Goal: Book appointment/travel/reservation

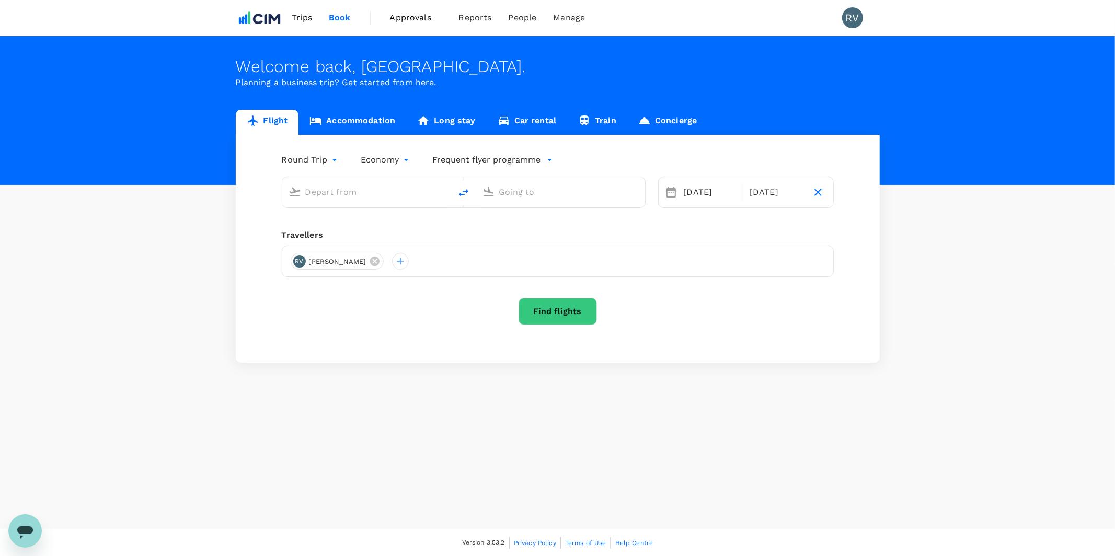
type input "[GEOGRAPHIC_DATA], [GEOGRAPHIC_DATA] (any)"
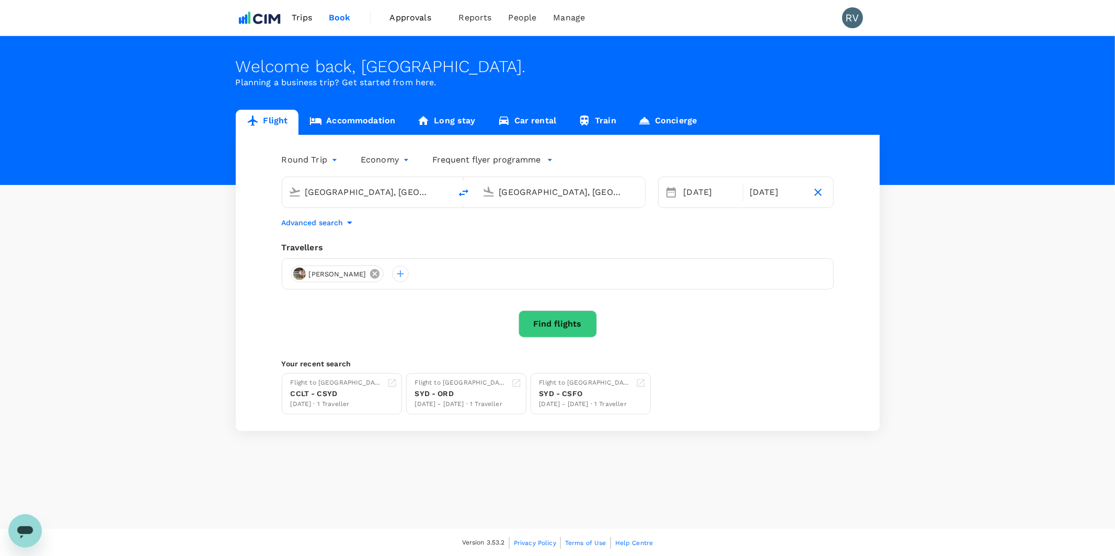
click at [370, 272] on icon at bounding box center [374, 273] width 9 height 9
click at [300, 278] on div at bounding box center [299, 274] width 17 height 17
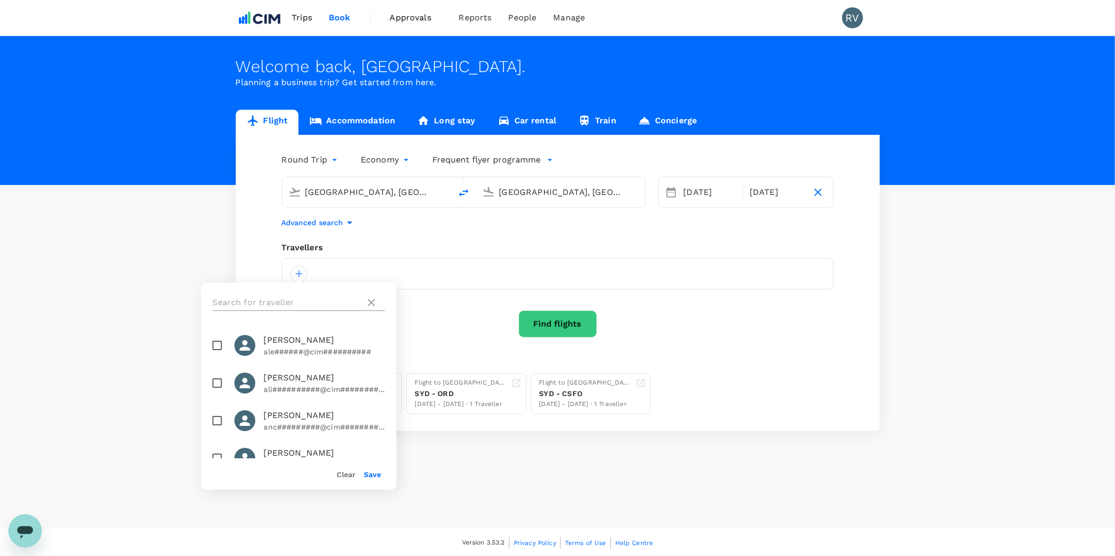
click at [288, 299] on input "text" at bounding box center [286, 302] width 148 height 17
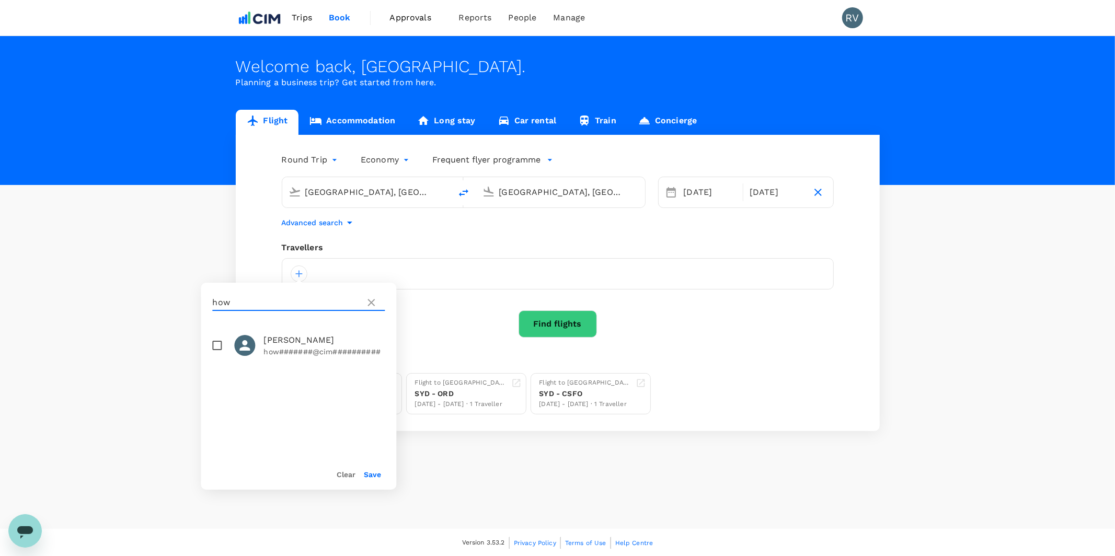
type input "how"
click at [217, 344] on input "checkbox" at bounding box center [217, 346] width 22 height 22
checkbox input "true"
click at [368, 470] on button "Save" at bounding box center [372, 474] width 17 height 8
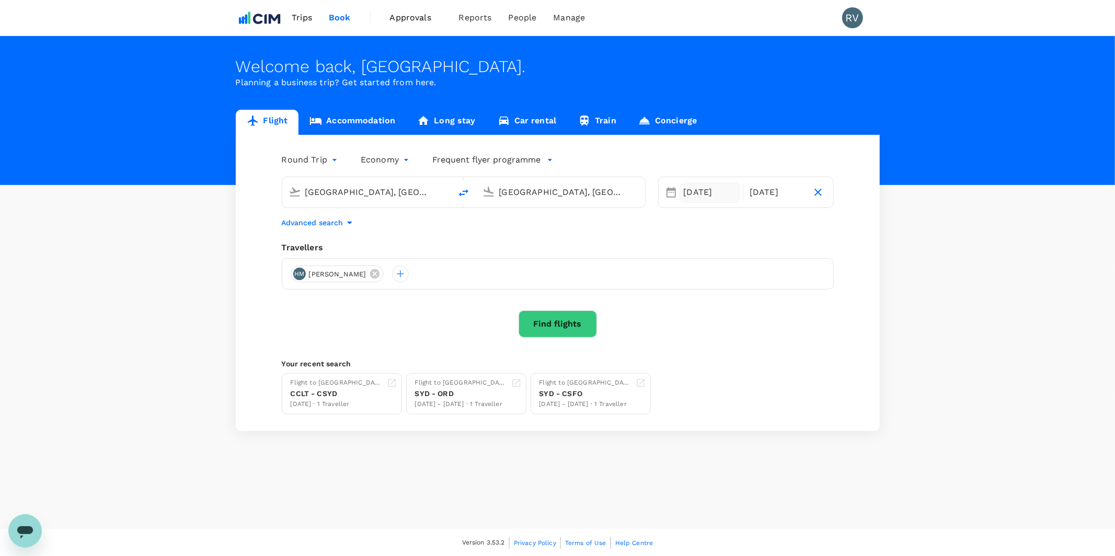
click at [688, 200] on div "[DATE]" at bounding box center [711, 192] width 62 height 21
click at [679, 323] on div "16" at bounding box center [680, 323] width 20 height 20
click at [797, 326] on div "22" at bounding box center [799, 323] width 20 height 20
click at [362, 194] on input "[GEOGRAPHIC_DATA], [GEOGRAPHIC_DATA] (any)" at bounding box center [367, 192] width 124 height 16
click at [512, 196] on input "[GEOGRAPHIC_DATA], [GEOGRAPHIC_DATA] (any)" at bounding box center [561, 192] width 124 height 16
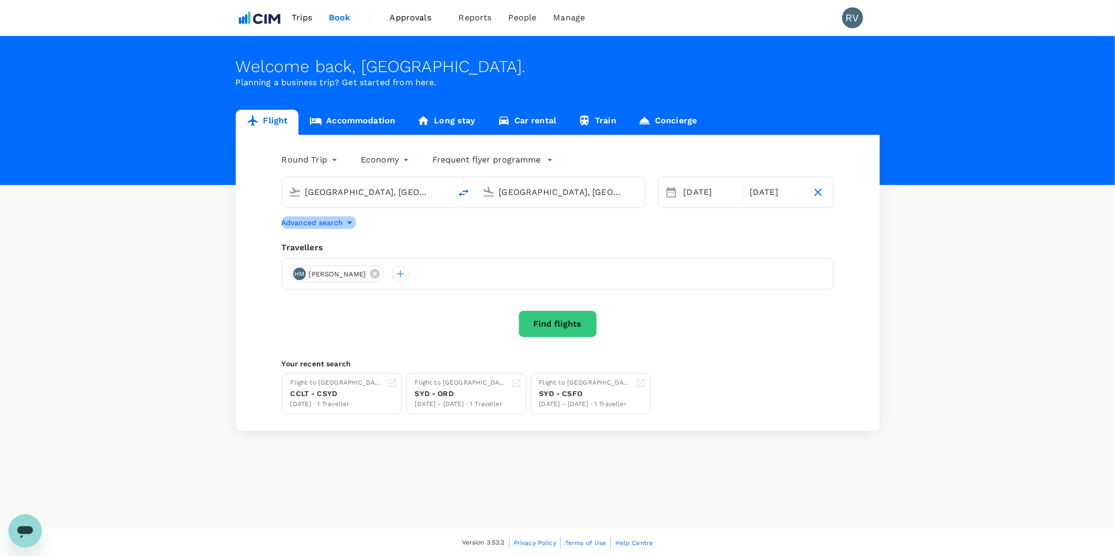
click at [350, 221] on icon "button" at bounding box center [349, 222] width 13 height 13
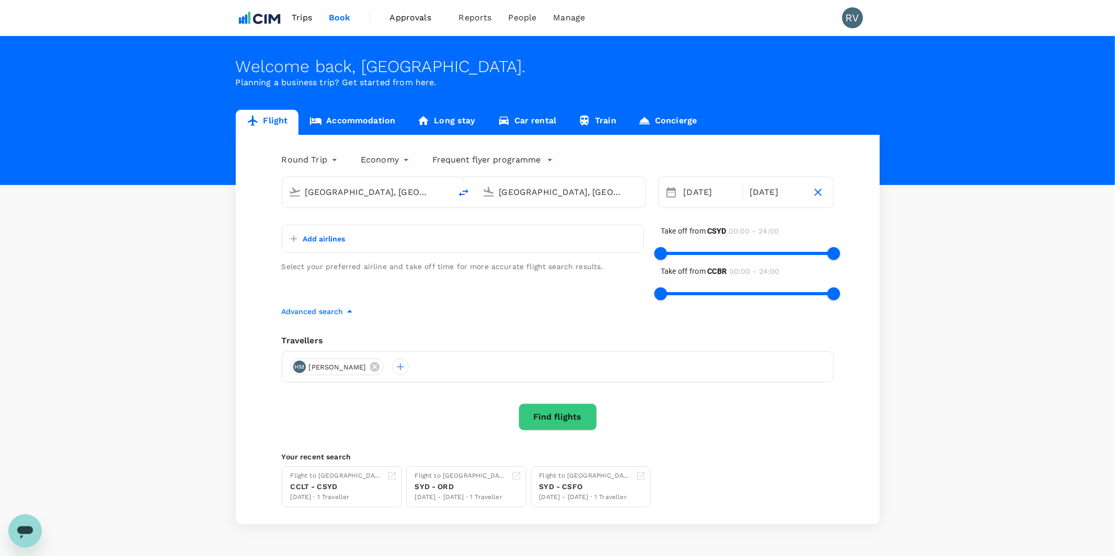
click at [673, 120] on link "Concierge" at bounding box center [667, 122] width 81 height 25
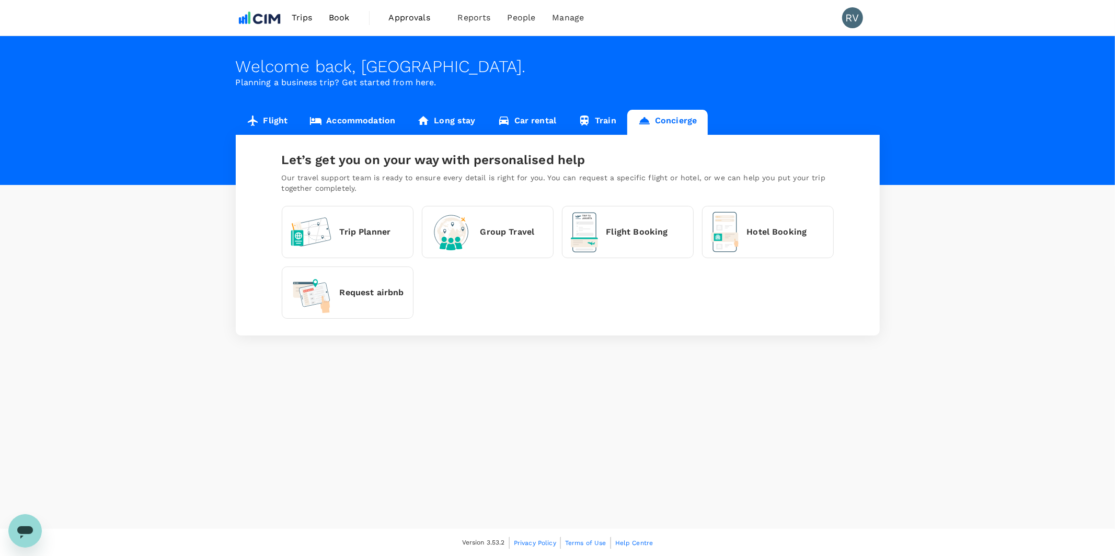
click at [272, 122] on link "Flight" at bounding box center [267, 122] width 63 height 25
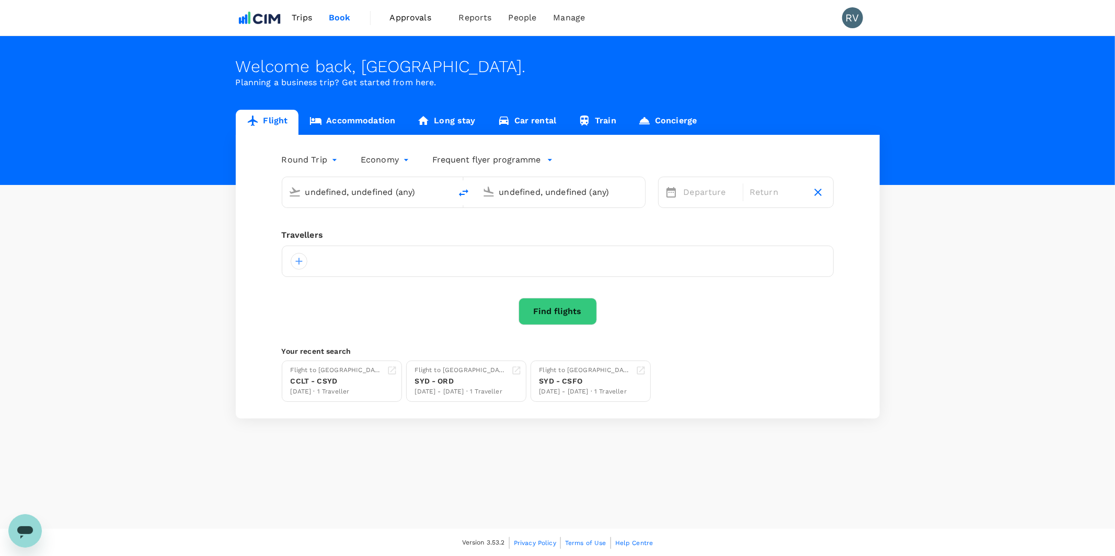
type input "[GEOGRAPHIC_DATA], [GEOGRAPHIC_DATA] (any)"
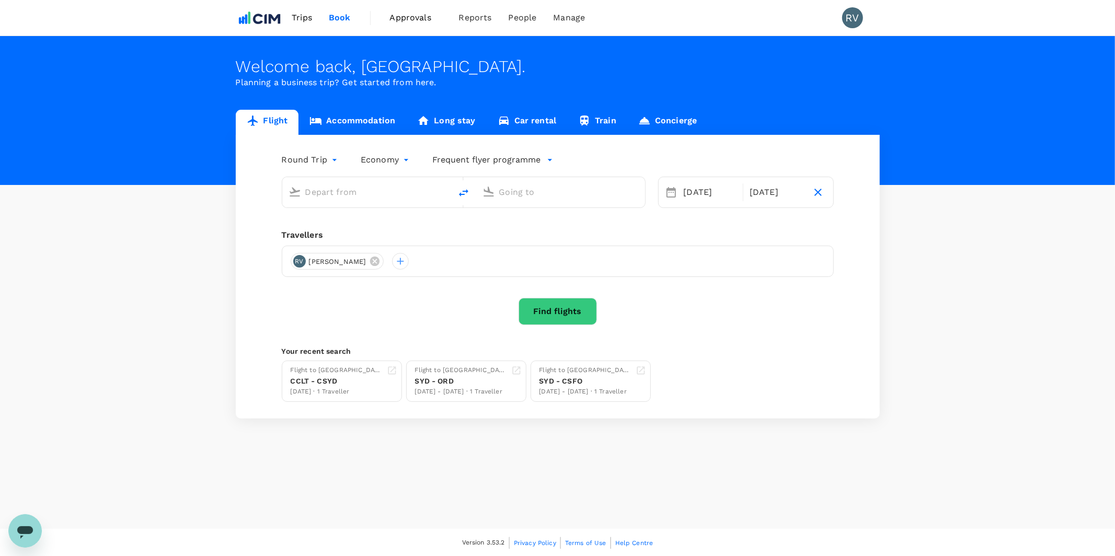
type input "[GEOGRAPHIC_DATA], [GEOGRAPHIC_DATA] (any)"
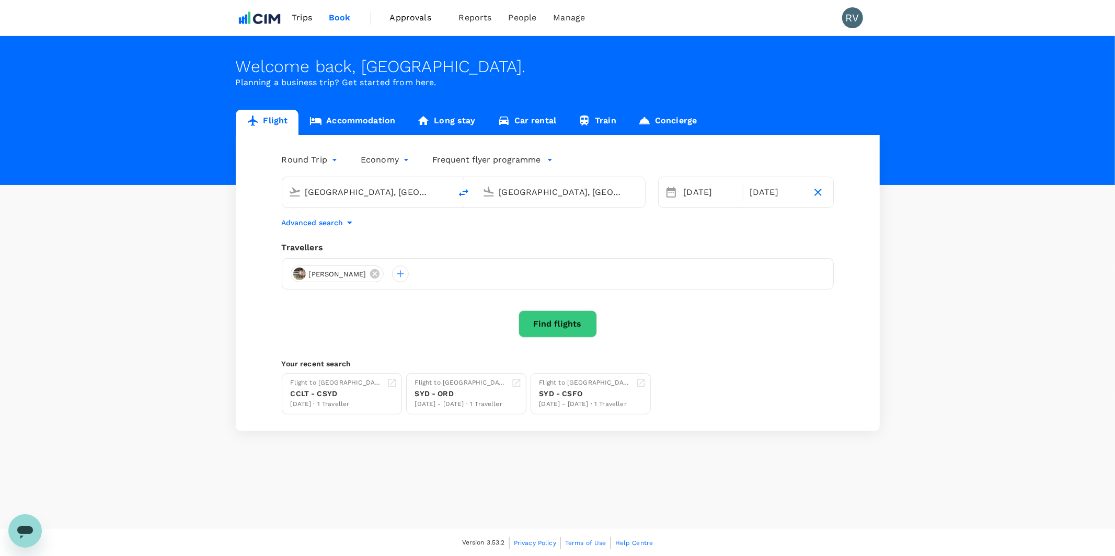
click at [382, 162] on body "Trips Book Approvals 0 Reports People Manage RV Welcome back , [PERSON_NAME] . …" at bounding box center [557, 278] width 1115 height 557
click at [382, 162] on div at bounding box center [557, 278] width 1115 height 556
click at [329, 163] on body "Trips Book Approvals 0 Reports People Manage RV Welcome back , [PERSON_NAME] . …" at bounding box center [557, 278] width 1115 height 557
click at [318, 222] on li "Multi City" at bounding box center [310, 222] width 63 height 19
type input "multicity"
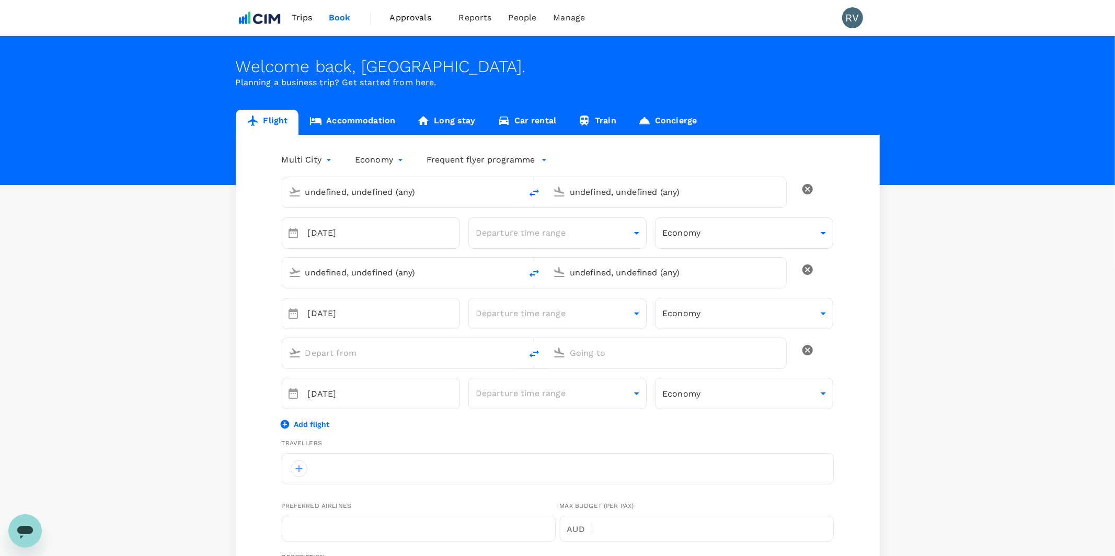
type input "undefined, undefined (any)"
type input "[GEOGRAPHIC_DATA], [GEOGRAPHIC_DATA] (any)"
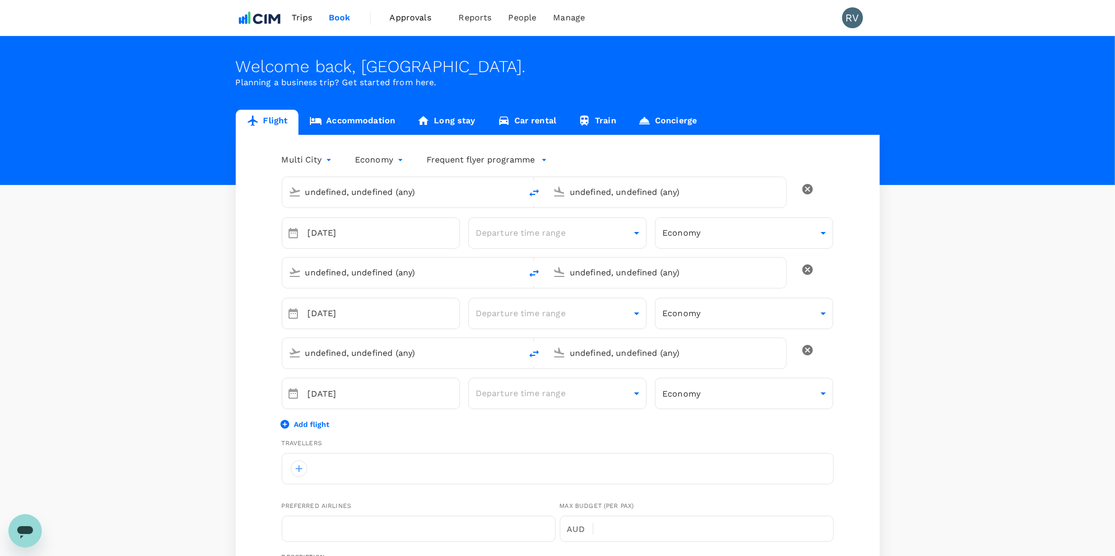
type input "[GEOGRAPHIC_DATA], [GEOGRAPHIC_DATA] (any)"
type input "61"
type input "403101575"
type input "[PERSON_NAME][EMAIL_ADDRESS][DOMAIN_NAME]"
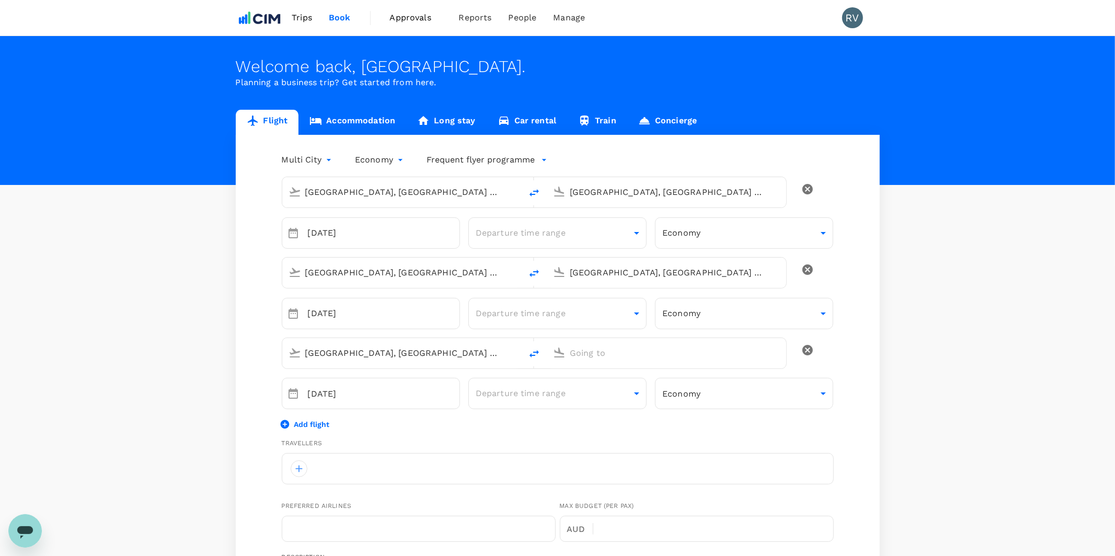
click at [613, 192] on input "[GEOGRAPHIC_DATA], [GEOGRAPHIC_DATA] (any)" at bounding box center [667, 192] width 194 height 16
click at [623, 228] on p "[PERSON_NAME] Intl" at bounding box center [681, 232] width 183 height 10
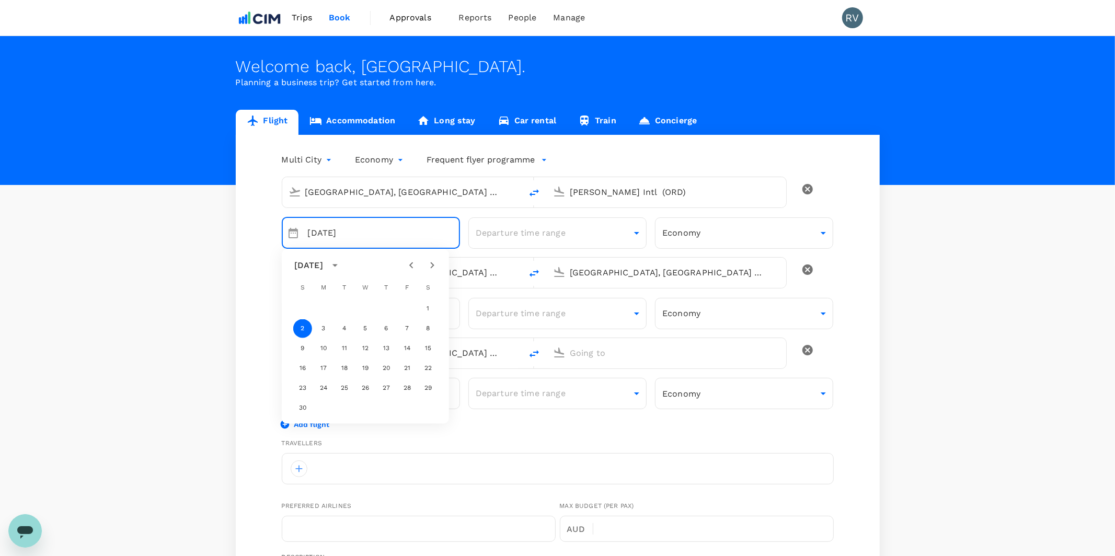
click at [600, 201] on div "[PERSON_NAME] Intl (ORD)" at bounding box center [675, 192] width 210 height 17
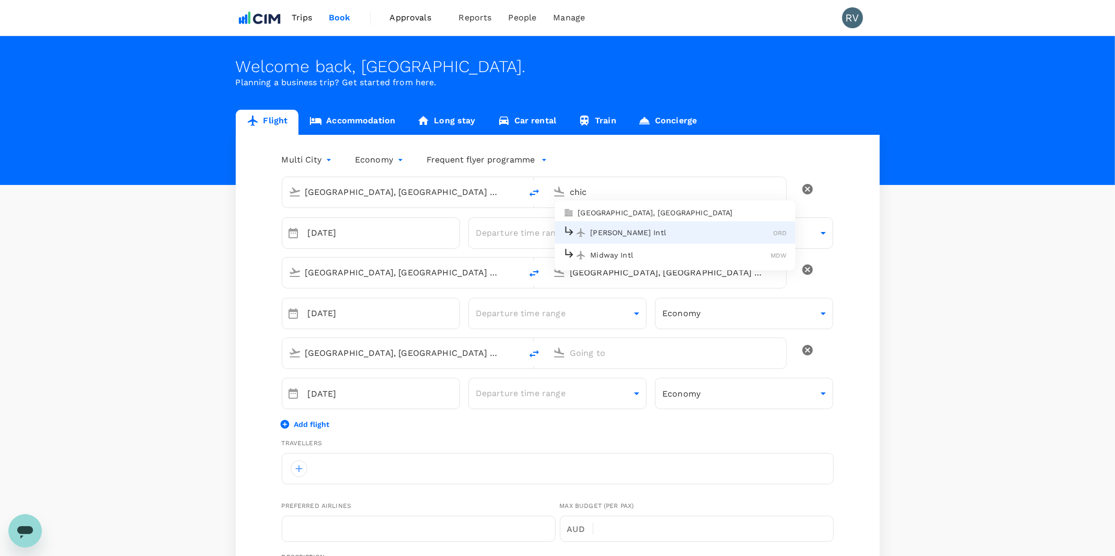
click at [660, 213] on p "[GEOGRAPHIC_DATA], [GEOGRAPHIC_DATA]" at bounding box center [682, 213] width 209 height 10
type input "[GEOGRAPHIC_DATA], [GEOGRAPHIC_DATA] (any)"
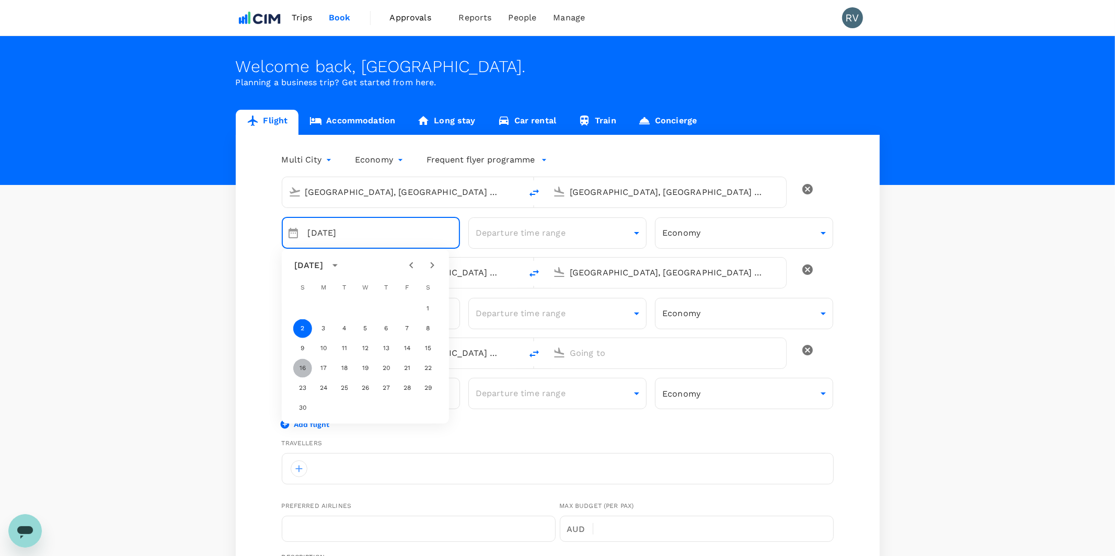
click at [301, 372] on button "16" at bounding box center [302, 368] width 19 height 19
type input "[DATE]"
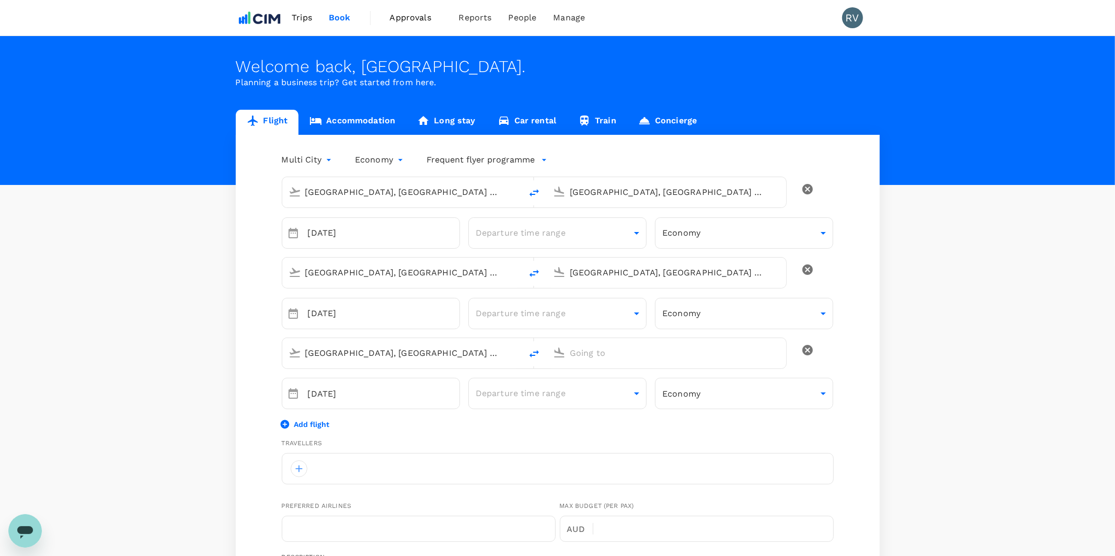
click at [809, 351] on icon "delete" at bounding box center [807, 350] width 10 height 10
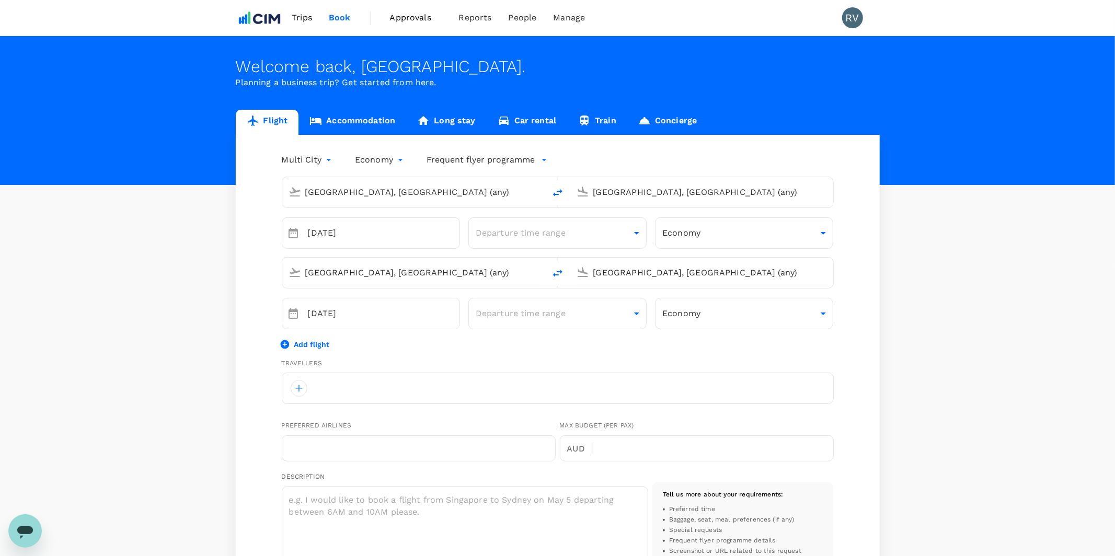
click at [373, 282] on div "[GEOGRAPHIC_DATA], [GEOGRAPHIC_DATA] (any)" at bounding box center [411, 270] width 255 height 23
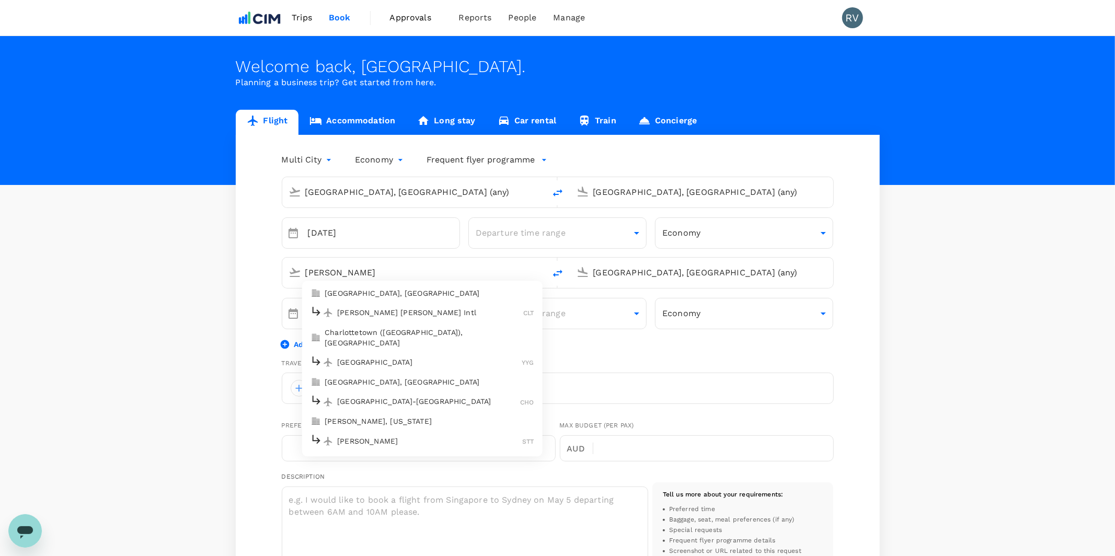
click at [411, 294] on p "[GEOGRAPHIC_DATA], [GEOGRAPHIC_DATA]" at bounding box center [429, 293] width 209 height 10
type input "Charlotte, [GEOGRAPHIC_DATA] (any)"
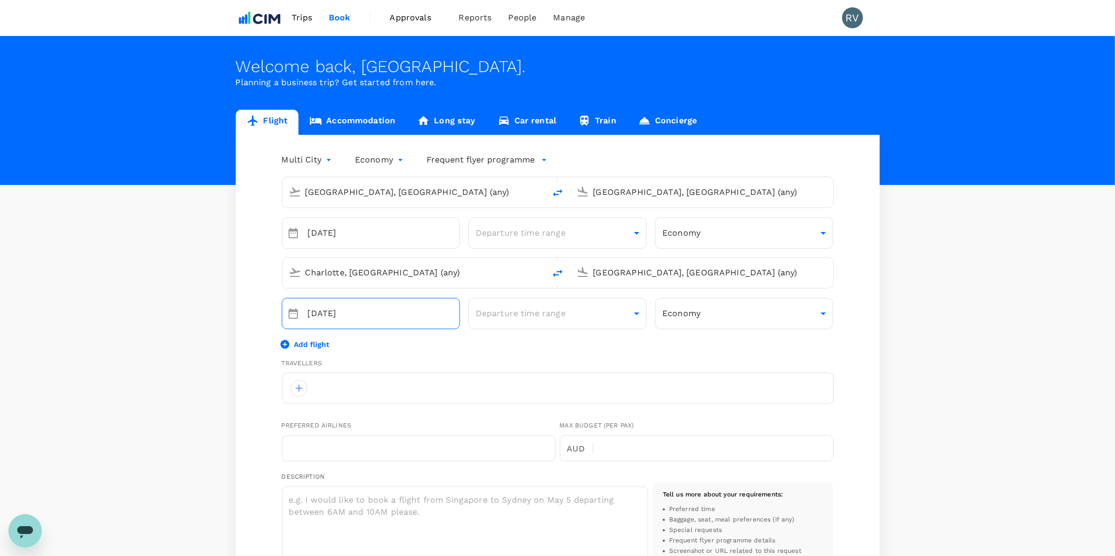
click at [388, 316] on input "[DATE]" at bounding box center [384, 313] width 152 height 31
click at [313, 320] on input "[DATE]" at bounding box center [384, 313] width 152 height 31
click at [287, 314] on icon "Choose date, selected date is Nov 3, 2025" at bounding box center [293, 313] width 13 height 13
click at [428, 447] on button "22" at bounding box center [428, 448] width 19 height 19
type input "[DATE]"
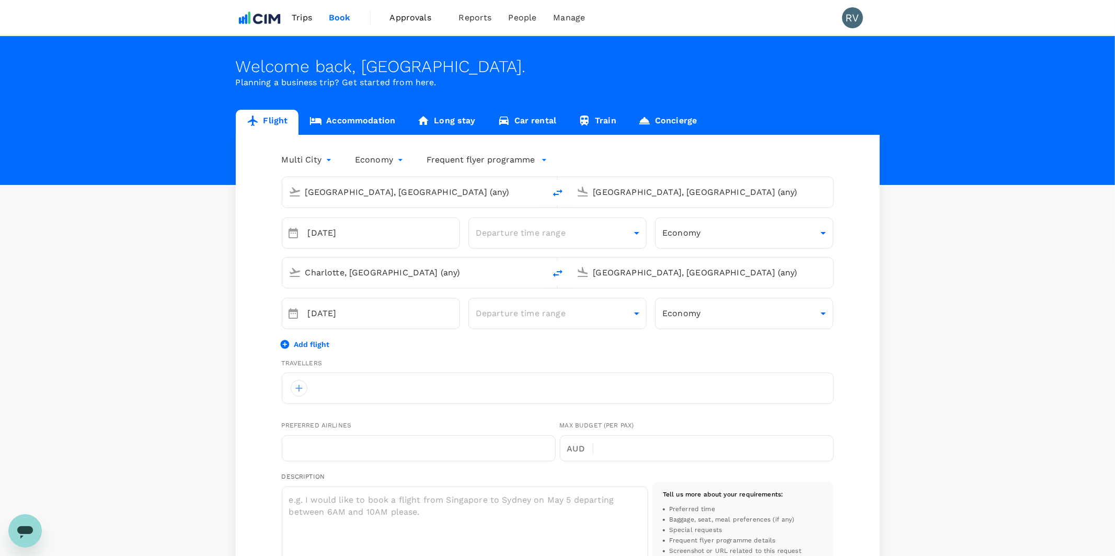
click at [554, 353] on div "[GEOGRAPHIC_DATA], [GEOGRAPHIC_DATA] (any) [GEOGRAPHIC_DATA], [GEOGRAPHIC_DATA]…" at bounding box center [558, 503] width 552 height 671
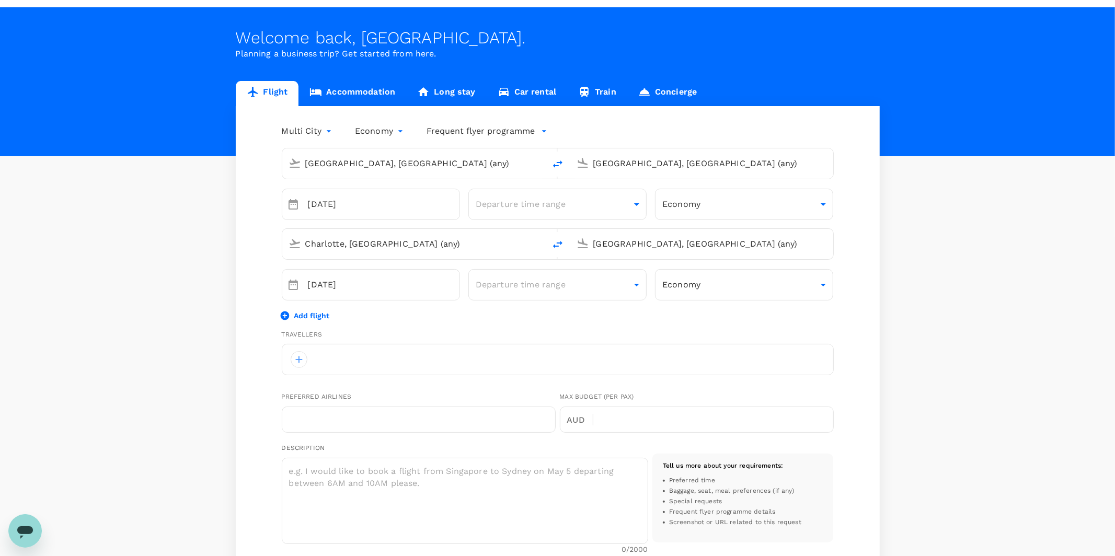
scroll to position [32, 0]
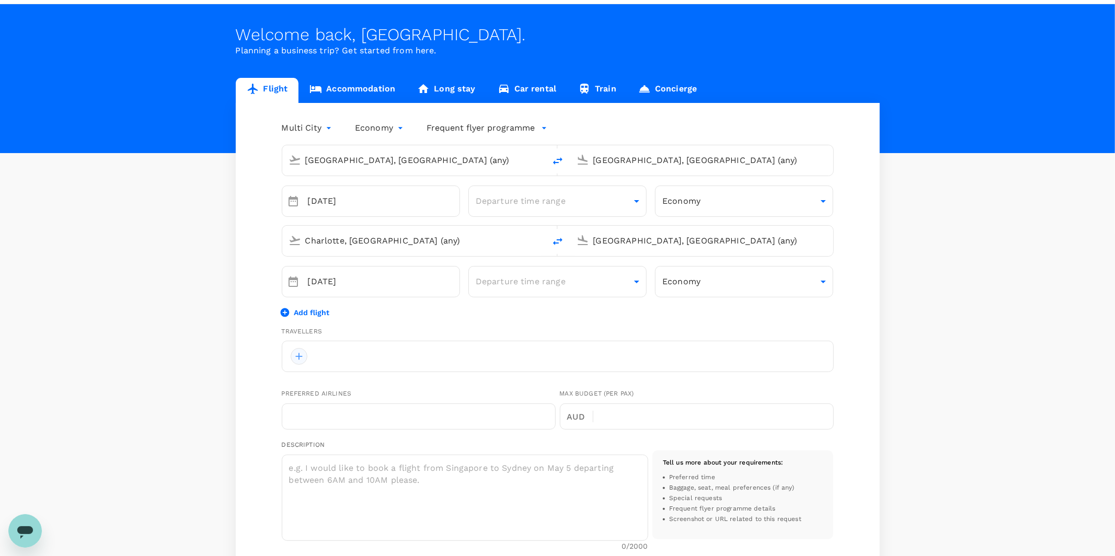
click at [301, 355] on div at bounding box center [299, 356] width 17 height 17
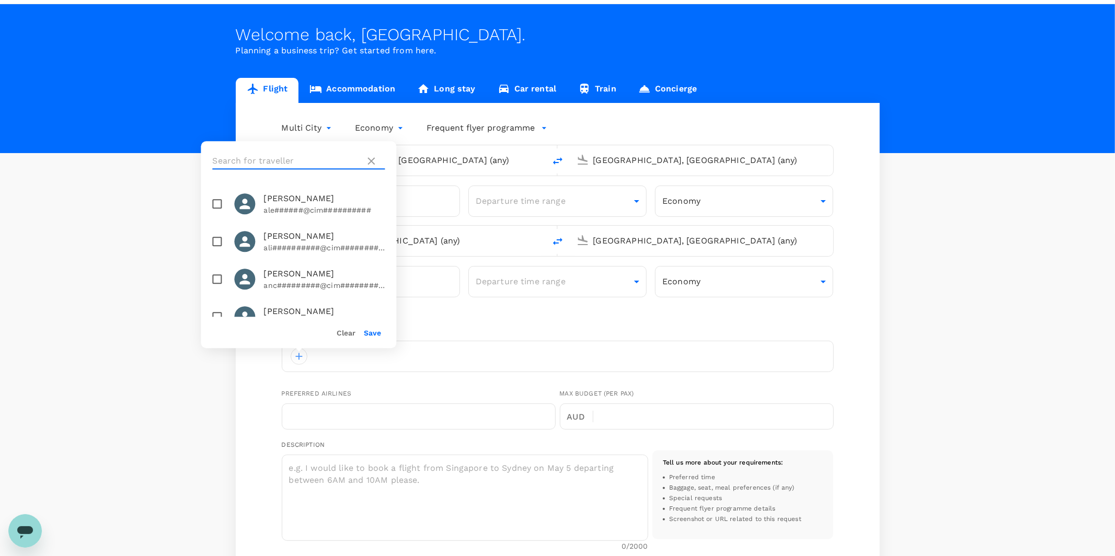
click at [282, 163] on input "text" at bounding box center [286, 161] width 148 height 17
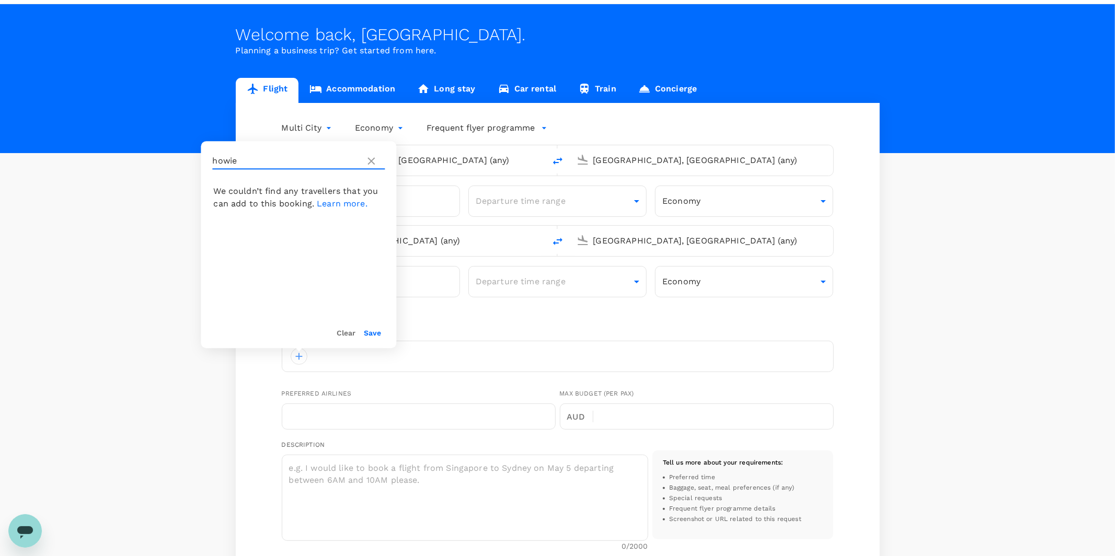
click at [254, 202] on div "We couldn’t find any travellers that you can add to this booking. Learn more." at bounding box center [299, 197] width 196 height 25
click at [254, 159] on input "howie" at bounding box center [286, 161] width 148 height 17
type input "how"
click at [222, 208] on input "checkbox" at bounding box center [217, 204] width 22 height 22
checkbox input "true"
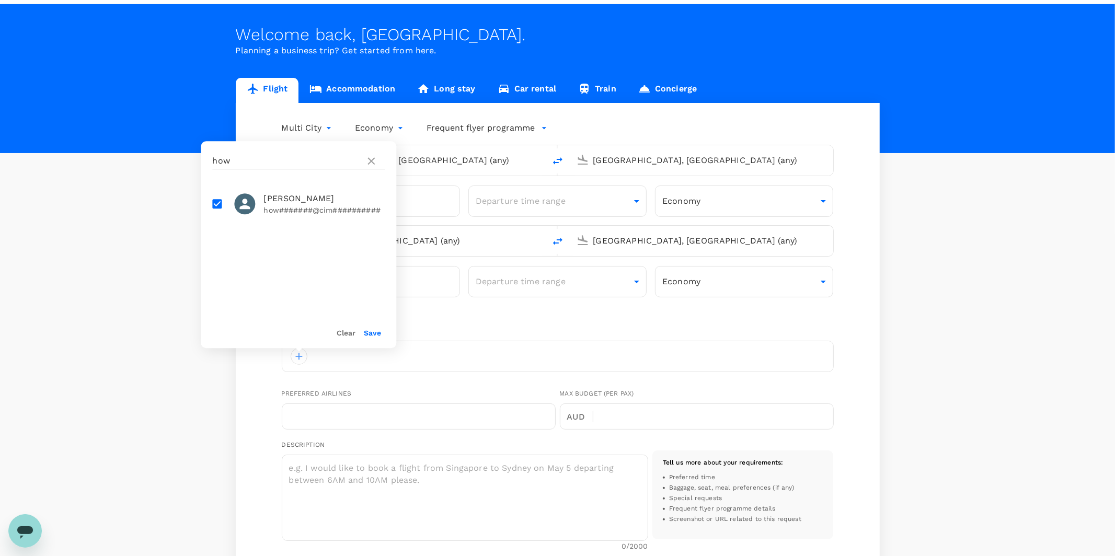
click at [381, 335] on div "Clear Save" at bounding box center [294, 328] width 204 height 40
click at [375, 335] on button "Save" at bounding box center [372, 333] width 17 height 8
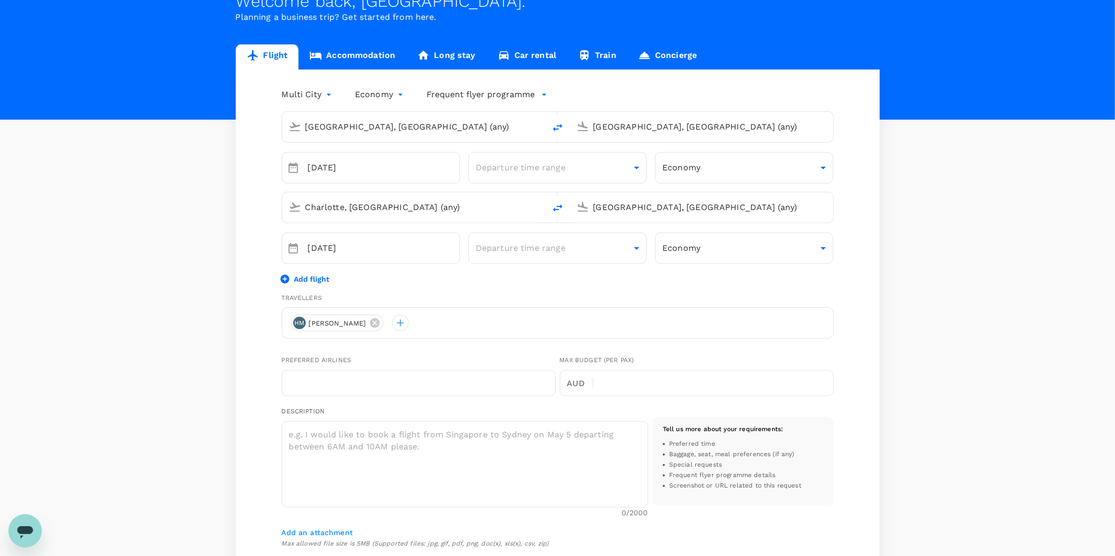
scroll to position [51, 0]
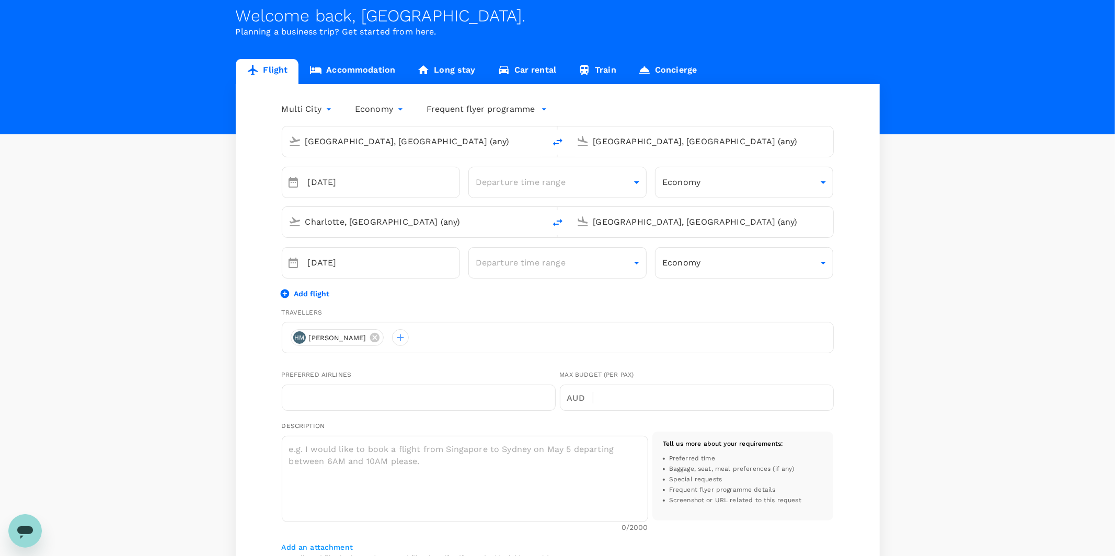
click at [313, 110] on body "Trips Book Approvals 0 Reports People Manage RV Welcome back , [PERSON_NAME] . …" at bounding box center [557, 444] width 1115 height 991
click at [258, 196] on div at bounding box center [557, 278] width 1115 height 556
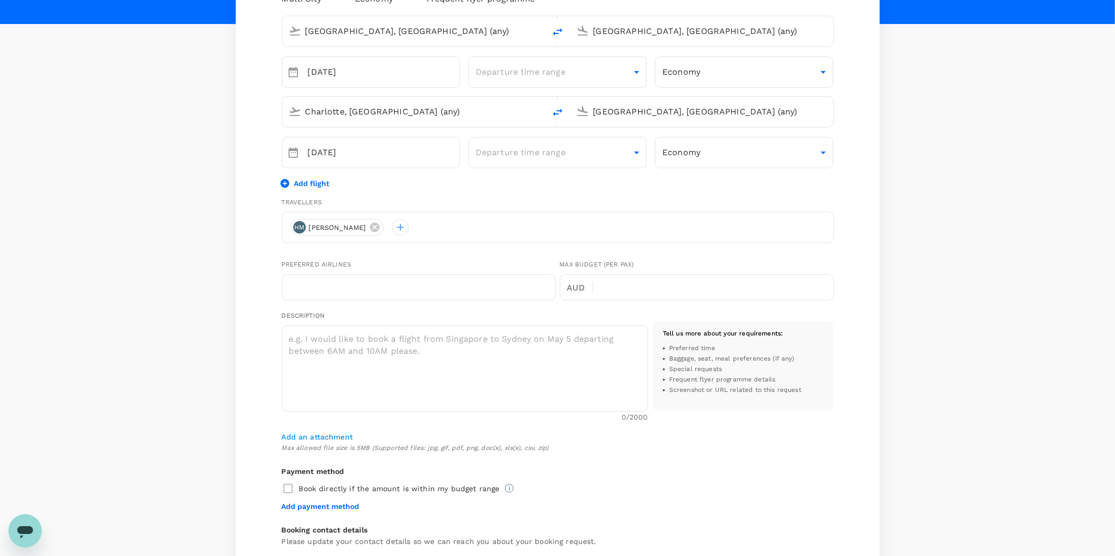
scroll to position [152, 0]
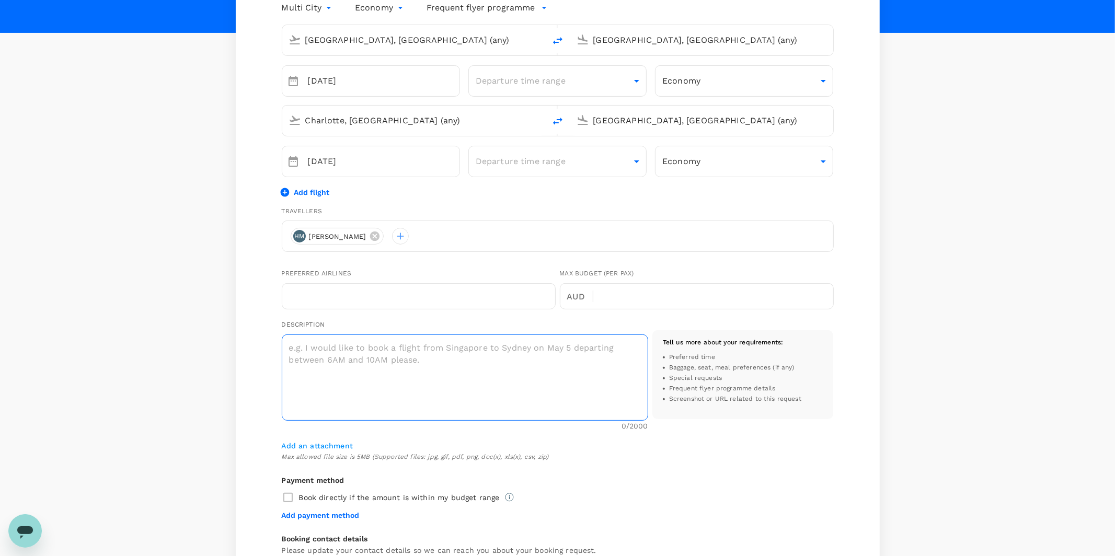
click at [504, 369] on textarea at bounding box center [465, 378] width 366 height 86
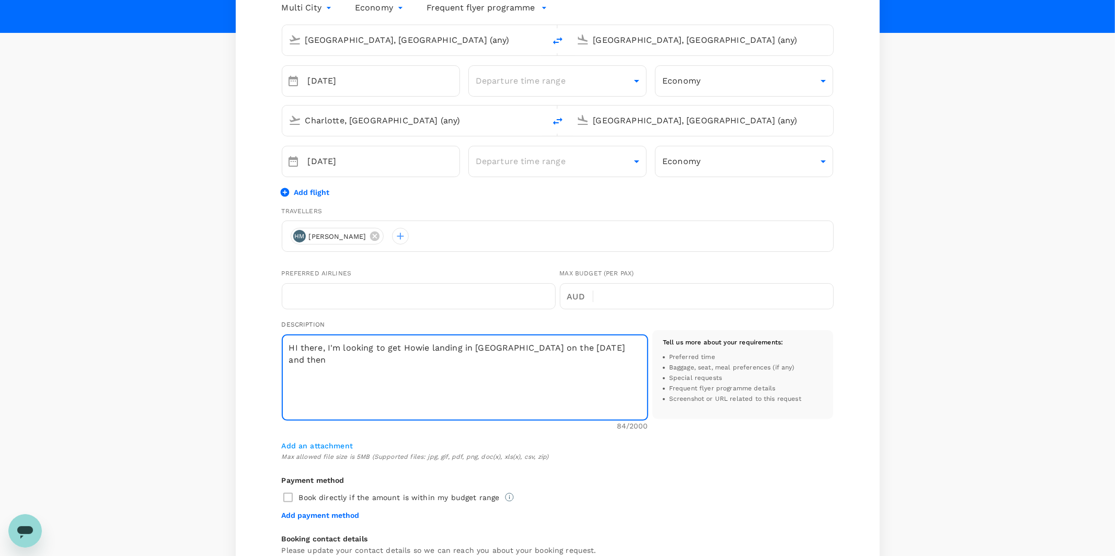
click at [427, 352] on textarea "HI there, I'm looking to get Howie landing in [GEOGRAPHIC_DATA] on the [DATE] a…" at bounding box center [465, 378] width 366 height 86
click at [420, 358] on textarea "HI there, I'm looking to get [PERSON_NAME] landing in [GEOGRAPHIC_DATA] on the …" at bounding box center [465, 378] width 366 height 86
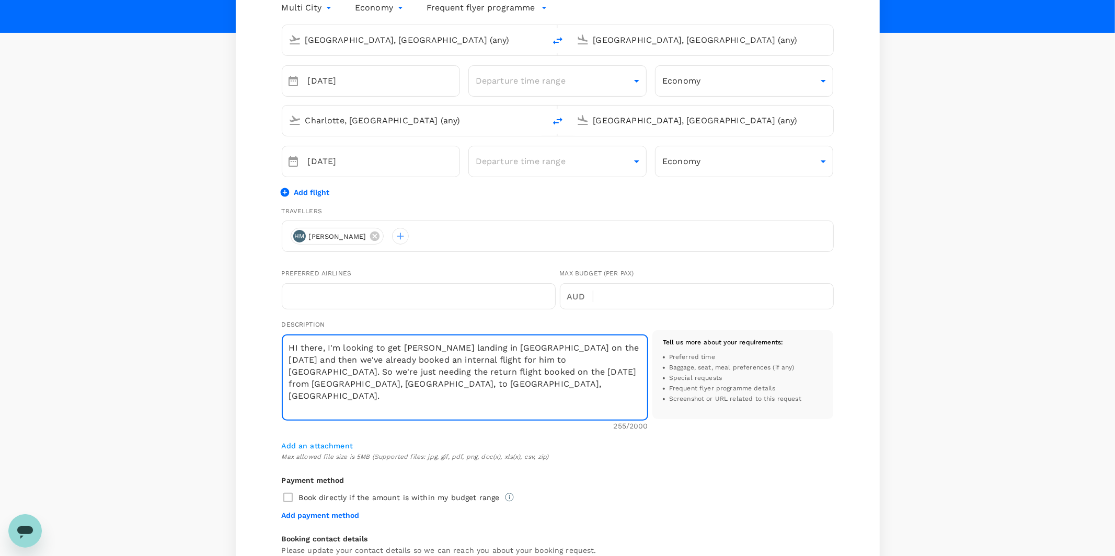
click at [470, 396] on textarea "HI there, I'm looking to get [PERSON_NAME] landing in [GEOGRAPHIC_DATA] on the …" at bounding box center [465, 378] width 366 height 86
click at [415, 384] on textarea "HI there, I'm looking to get [PERSON_NAME] landing in [GEOGRAPHIC_DATA] on the …" at bounding box center [465, 378] width 366 height 86
click at [557, 382] on textarea "HI there, I'm looking to get [PERSON_NAME] landing in [GEOGRAPHIC_DATA] on the …" at bounding box center [465, 378] width 366 height 86
click at [480, 387] on textarea "HI there, I'm looking to get [PERSON_NAME] landing in [GEOGRAPHIC_DATA] on the …" at bounding box center [465, 378] width 366 height 86
click at [463, 399] on textarea "HI there, I'm looking to get [PERSON_NAME] landing in [GEOGRAPHIC_DATA] on the …" at bounding box center [465, 378] width 366 height 86
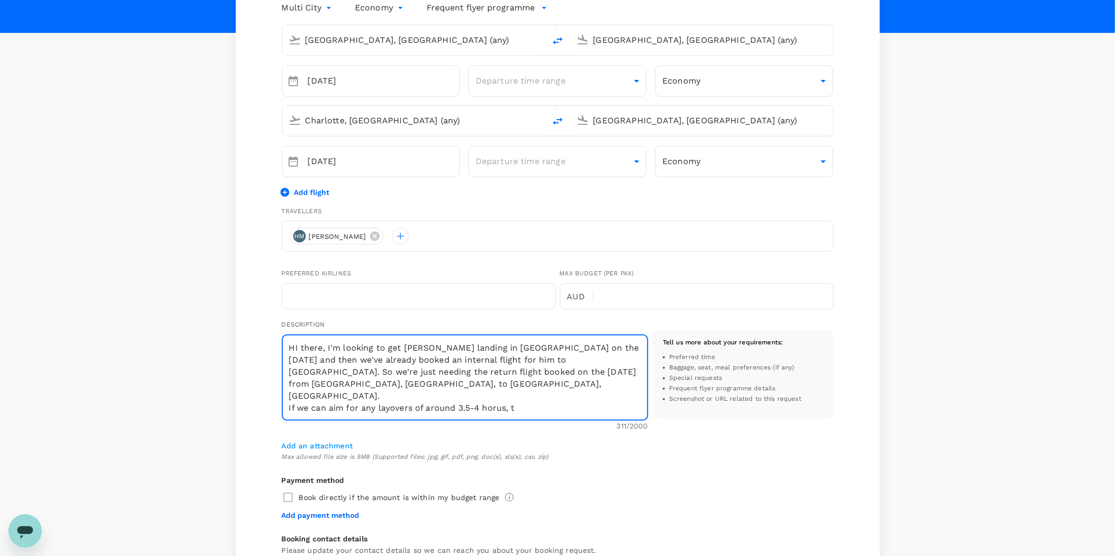
click at [500, 395] on textarea "HI there, I'm looking to get [PERSON_NAME] landing in [GEOGRAPHIC_DATA] on the …" at bounding box center [465, 378] width 366 height 86
click at [528, 395] on textarea "HI there, I'm looking to get [PERSON_NAME] landing in [GEOGRAPHIC_DATA] on the …" at bounding box center [465, 378] width 366 height 86
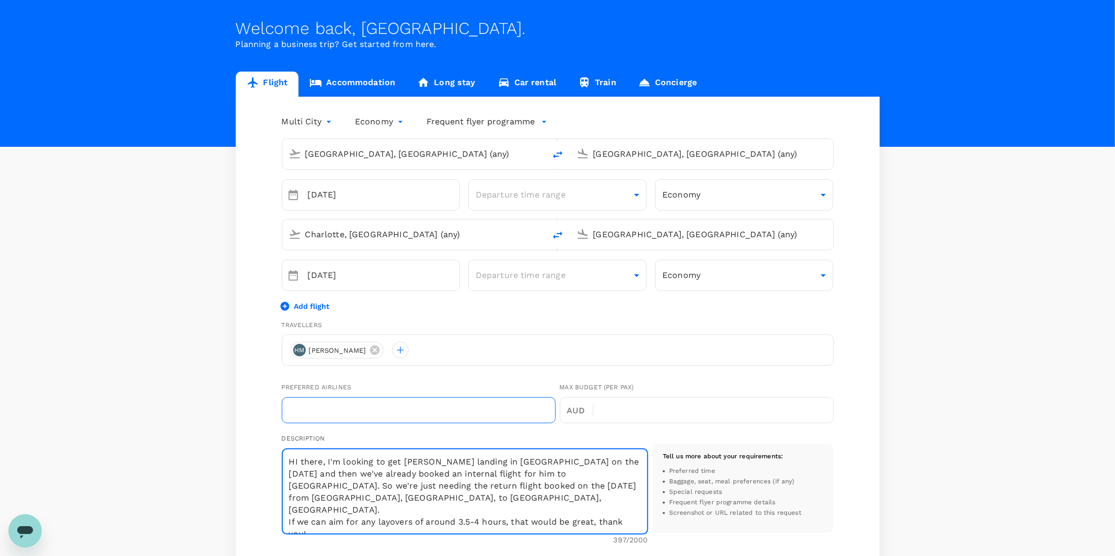
scroll to position [22, 0]
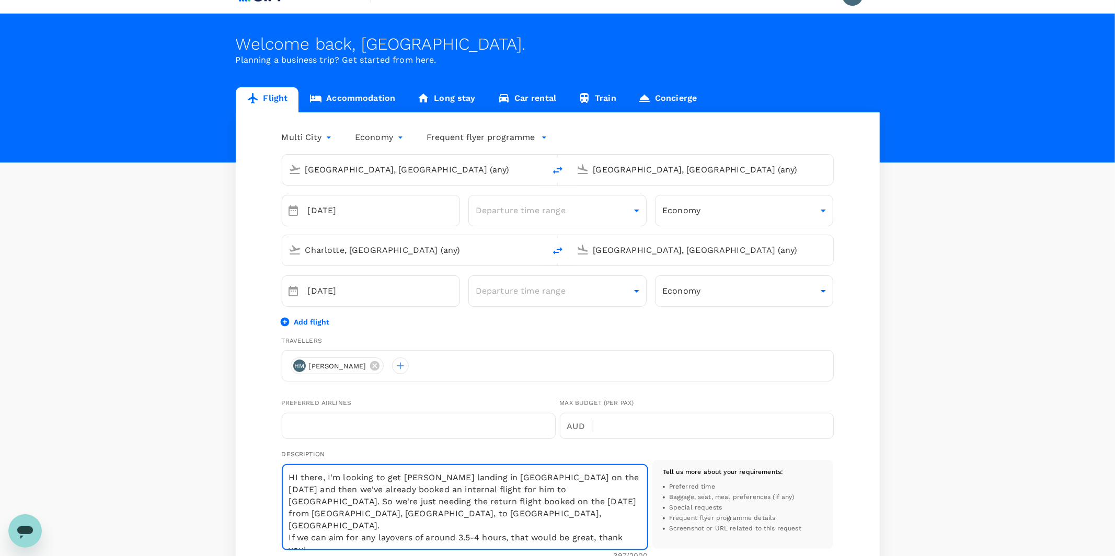
type textarea "HI there, I'm looking to get [PERSON_NAME] landing in [GEOGRAPHIC_DATA] on the …"
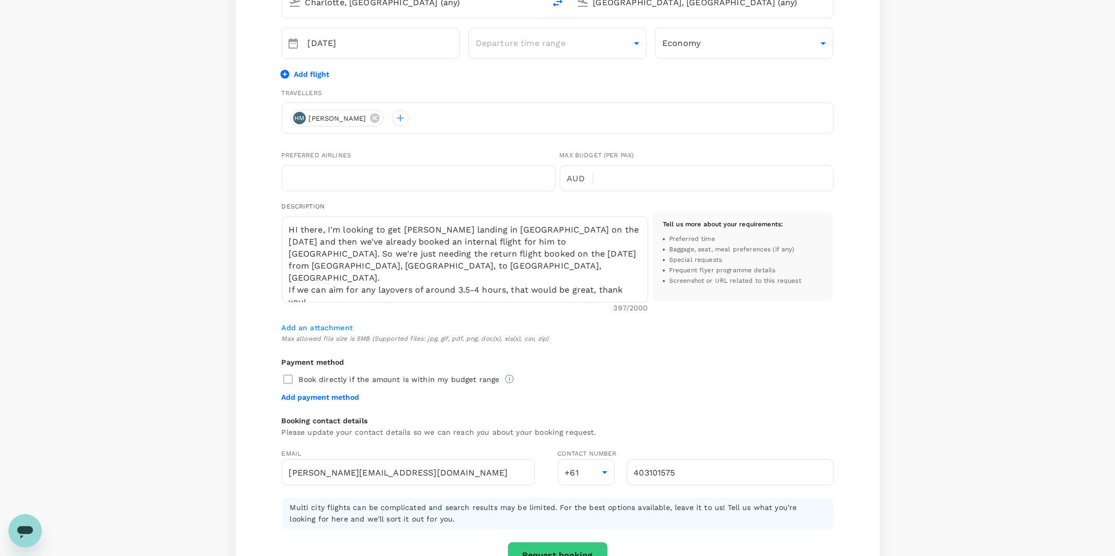
scroll to position [400, 0]
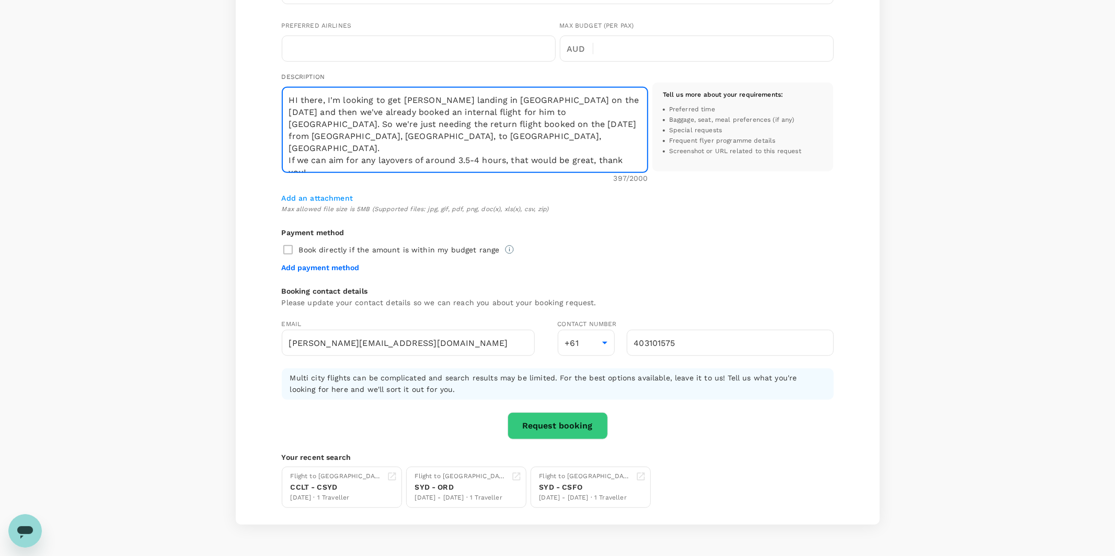
click at [559, 426] on button "Request booking" at bounding box center [558, 425] width 100 height 27
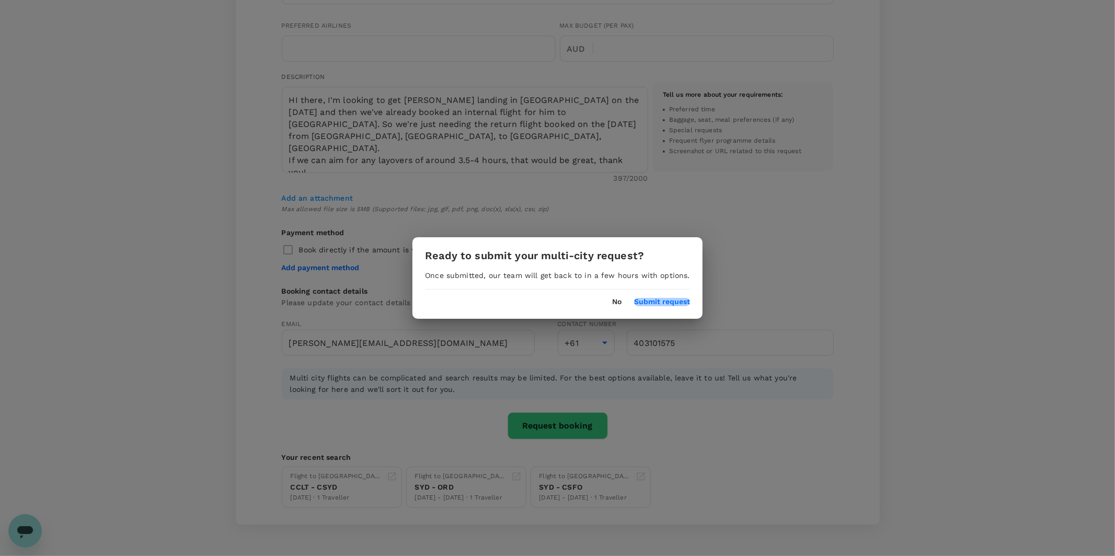
click at [651, 303] on button "Submit request" at bounding box center [662, 302] width 56 height 8
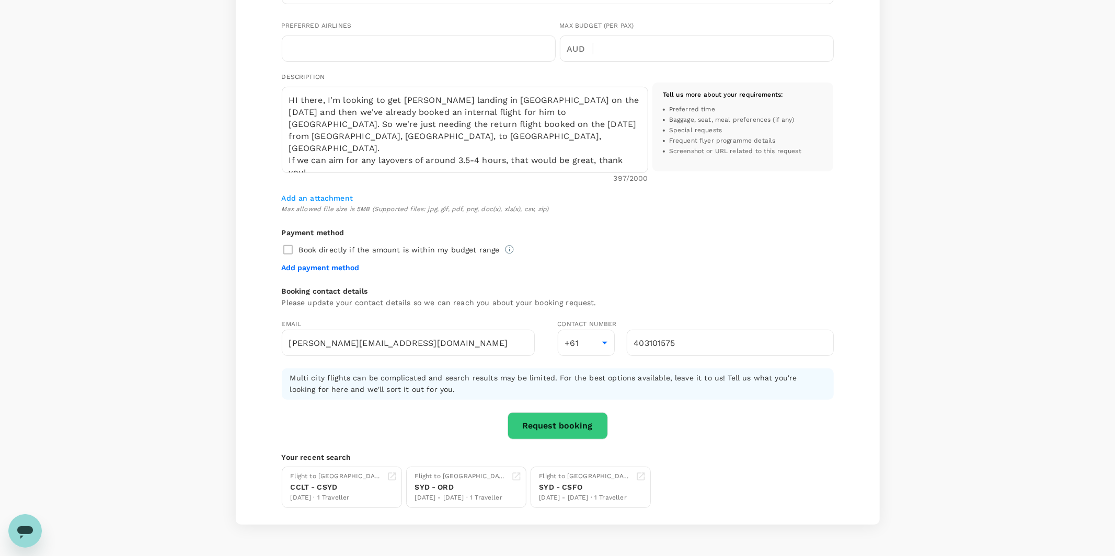
scroll to position [1, 0]
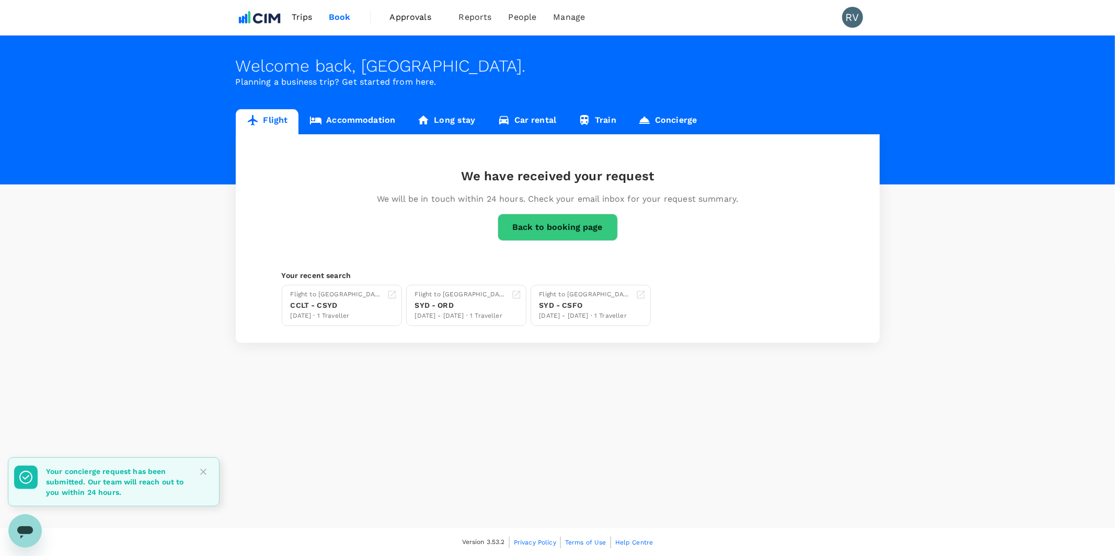
click at [549, 221] on button "Back to booking page" at bounding box center [558, 227] width 120 height 27
